Goal: Task Accomplishment & Management: Manage account settings

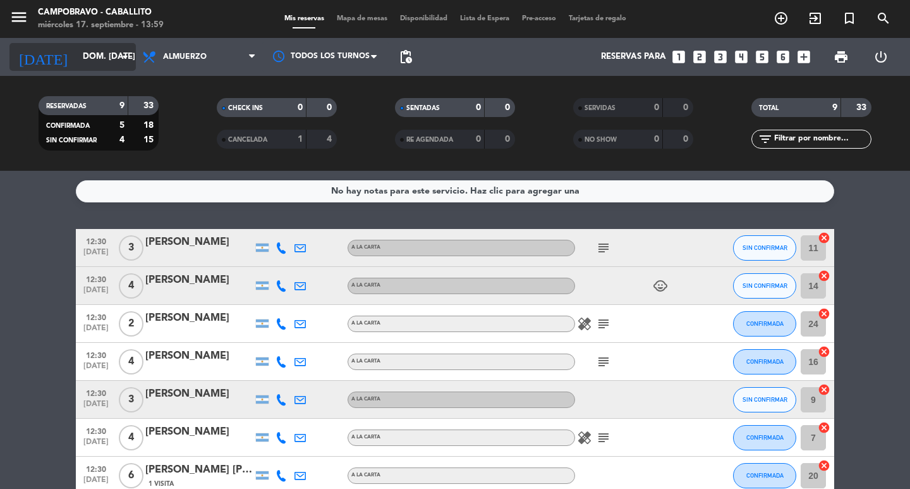
click at [97, 64] on input "dom. [DATE]" at bounding box center [131, 57] width 111 height 23
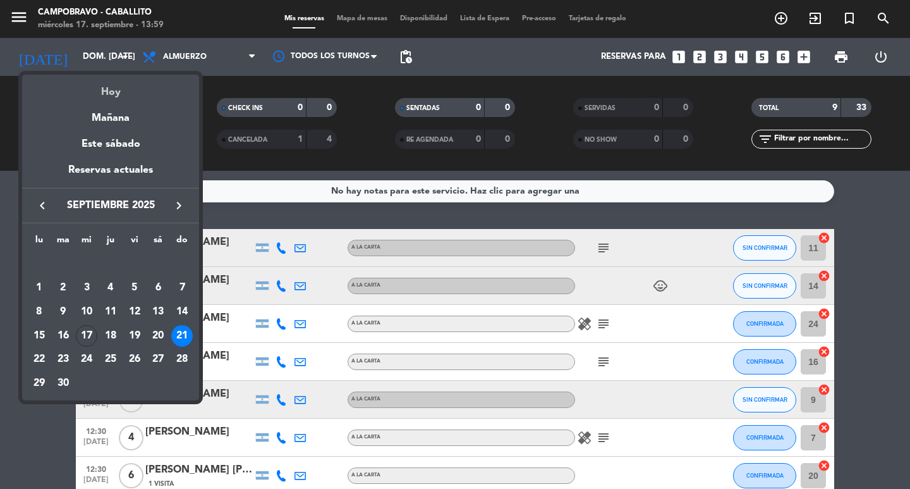
click at [101, 94] on div "Hoy" at bounding box center [110, 88] width 177 height 26
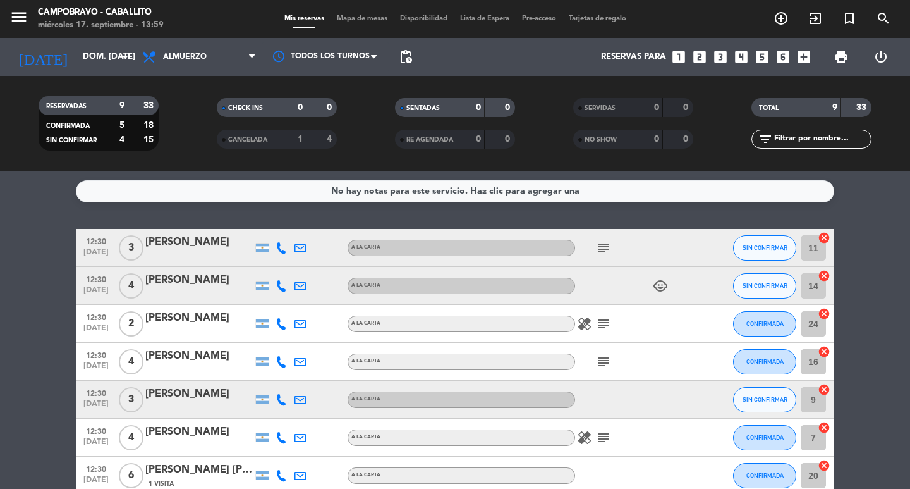
type input "mié. [DATE]"
click at [205, 52] on span "Almuerzo" at bounding box center [199, 57] width 126 height 28
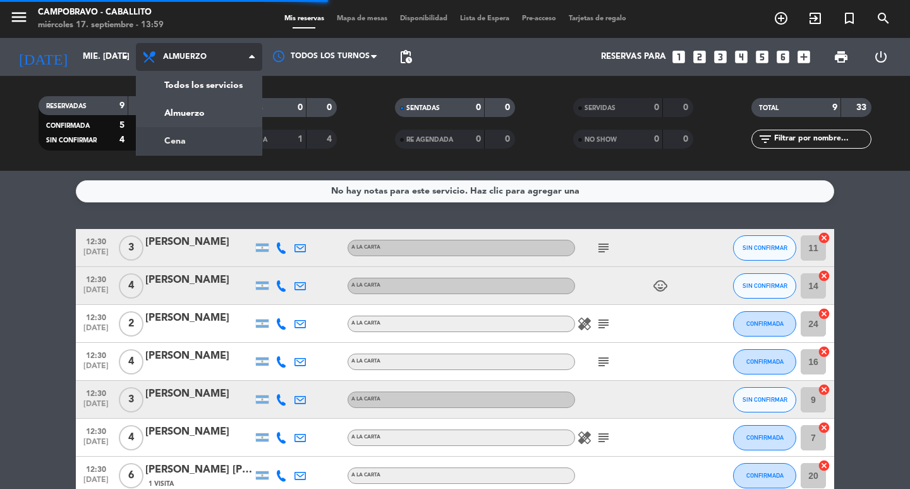
click at [205, 147] on div "menu Campobravo - caballito miércoles 17. septiembre - 13:59 Mis reservas Mapa …" at bounding box center [455, 85] width 910 height 171
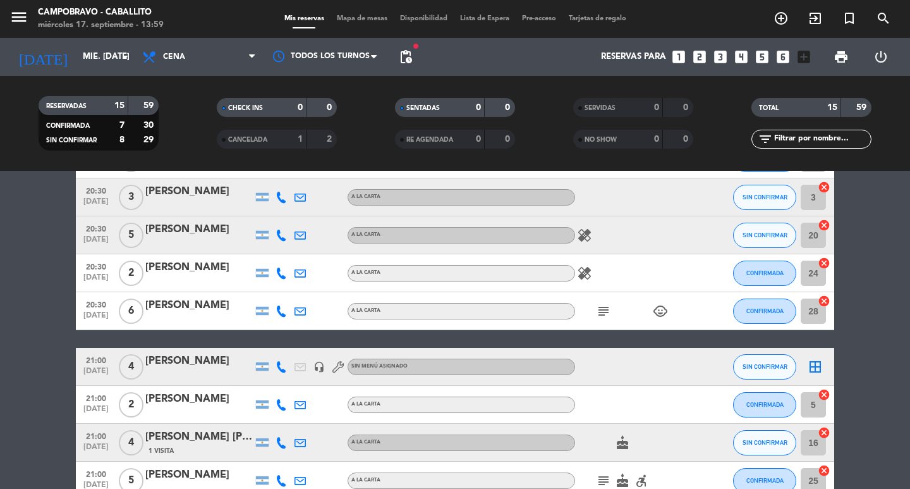
scroll to position [316, 0]
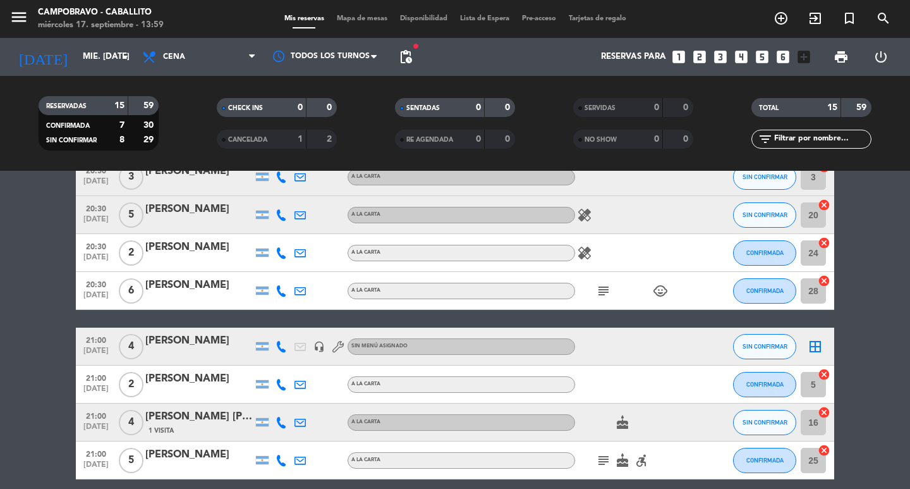
click at [190, 214] on div "[PERSON_NAME]" at bounding box center [198, 209] width 107 height 16
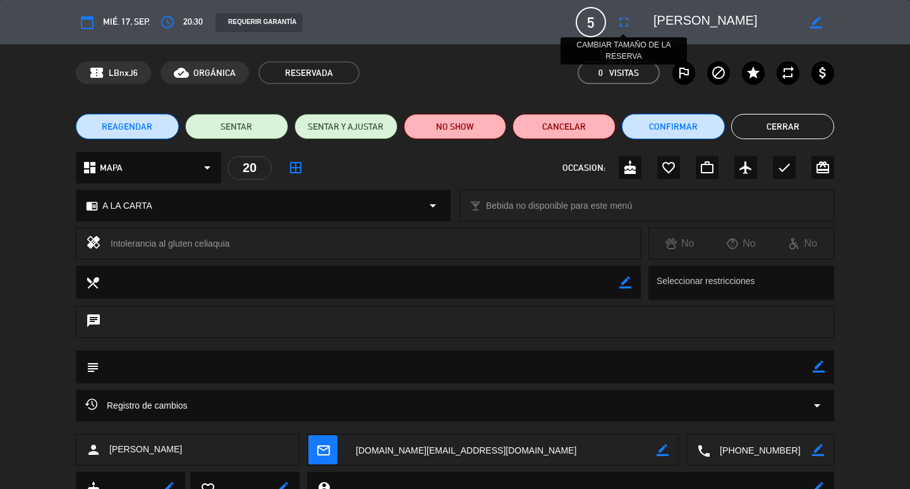
click at [620, 21] on icon "fullscreen" at bounding box center [623, 22] width 15 height 15
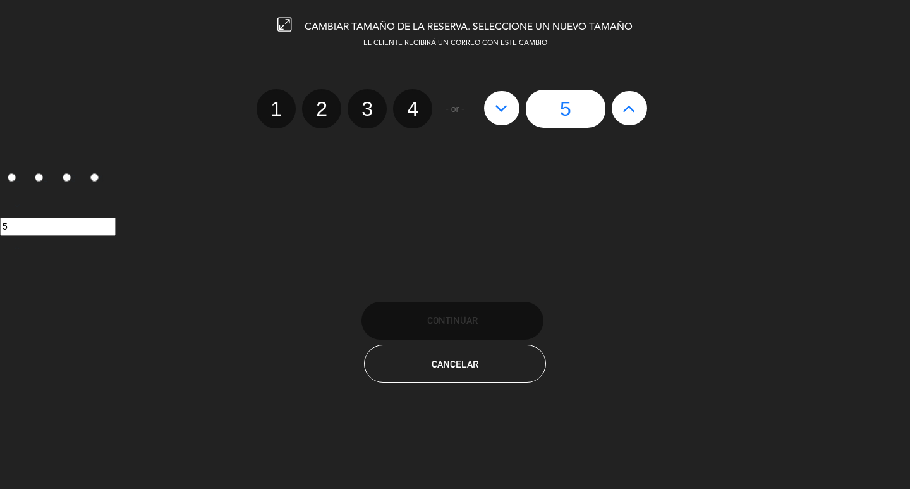
click at [623, 108] on icon at bounding box center [629, 108] width 13 height 20
type input "6"
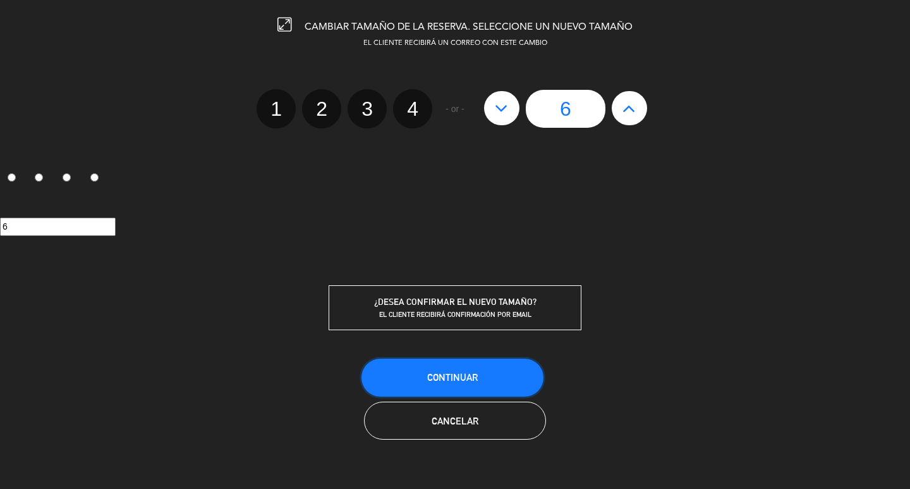
click at [466, 384] on button "Continuar" at bounding box center [453, 377] width 182 height 38
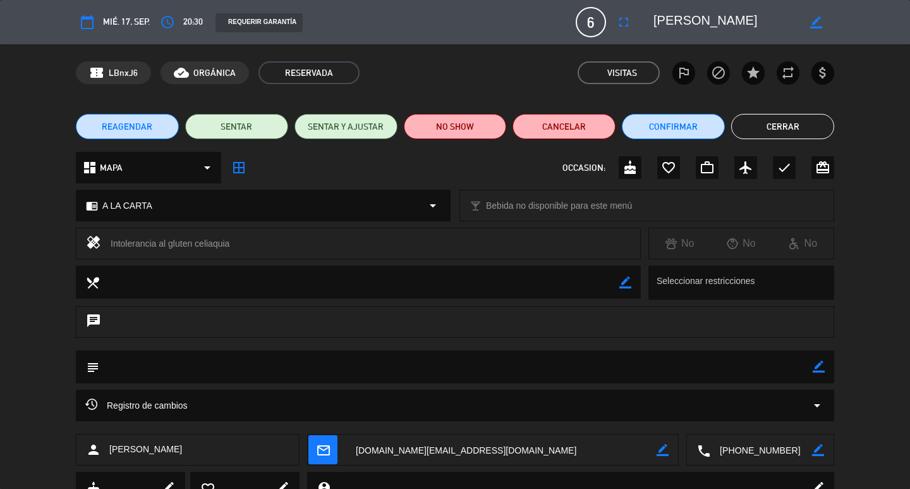
click at [784, 126] on button "Cerrar" at bounding box center [782, 126] width 103 height 25
